Goal: Entertainment & Leisure: Consume media (video, audio)

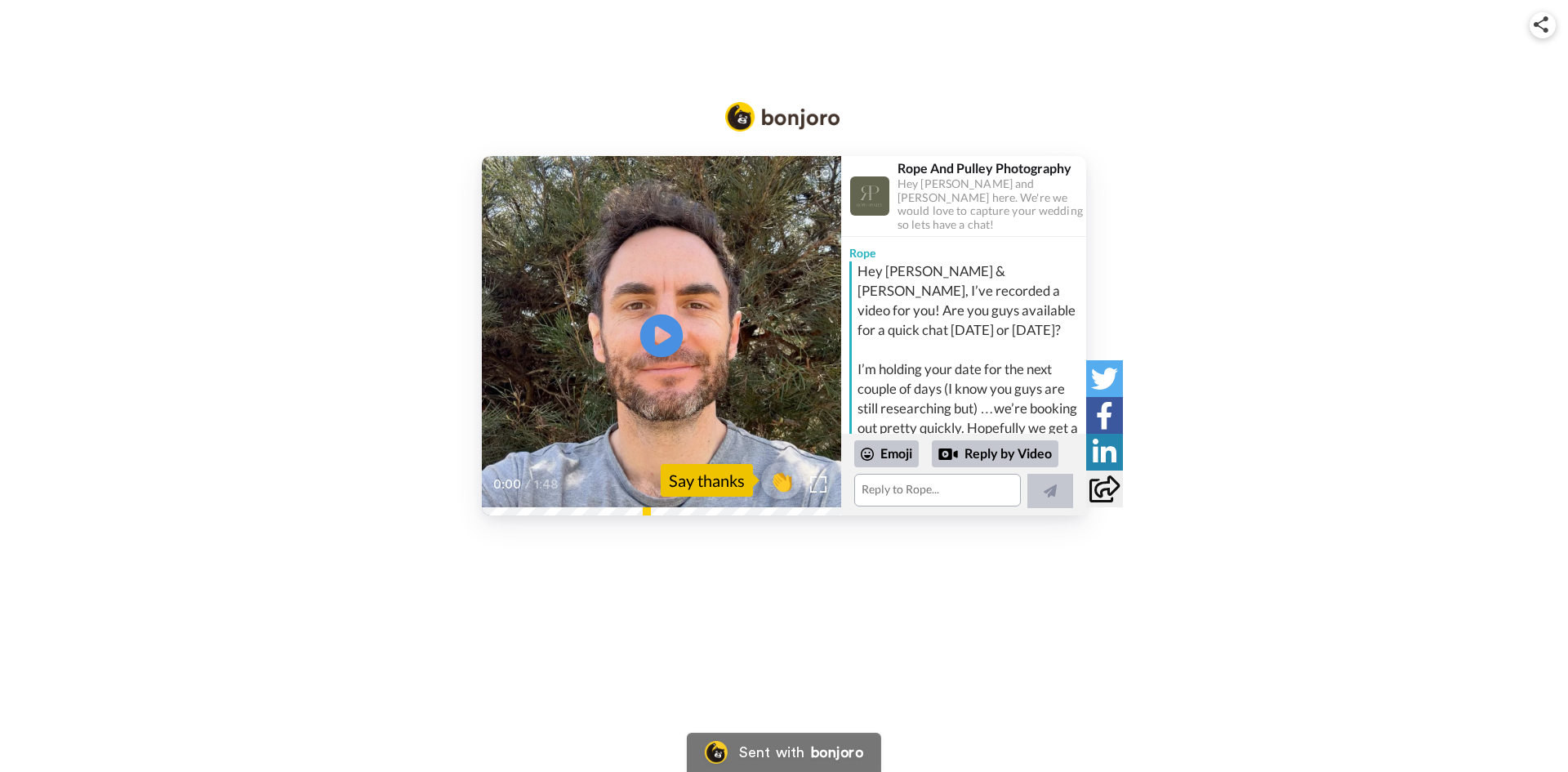
click at [662, 343] on icon at bounding box center [662, 335] width 43 height 43
click at [511, 284] on video at bounding box center [662, 336] width 360 height 360
click at [666, 336] on icon "Play/Pause" at bounding box center [662, 335] width 43 height 78
click at [865, 179] on img at bounding box center [869, 196] width 39 height 39
click at [879, 195] on img at bounding box center [869, 196] width 39 height 39
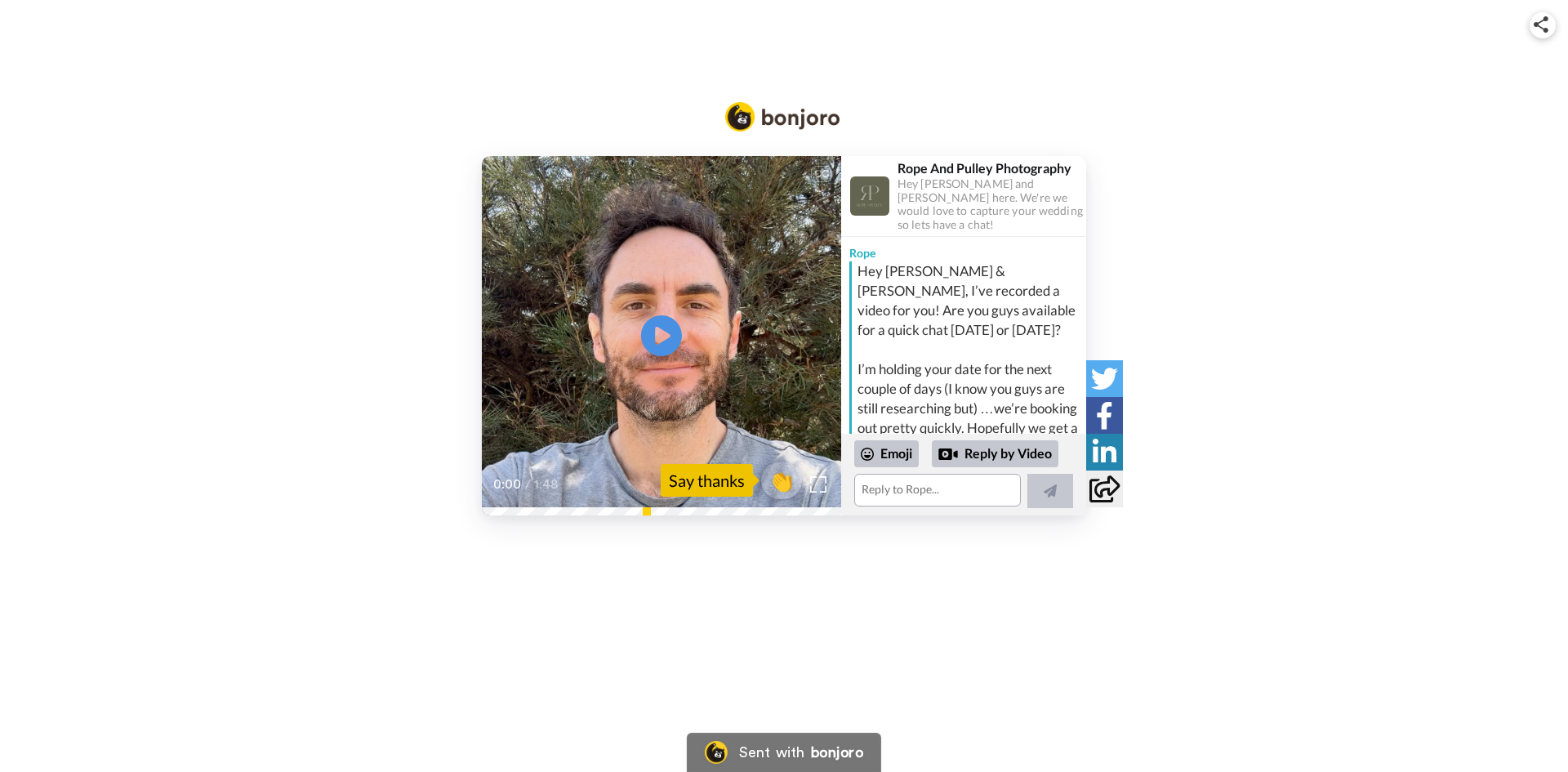
click at [1103, 490] on icon at bounding box center [1104, 488] width 30 height 27
